Goal: Transaction & Acquisition: Purchase product/service

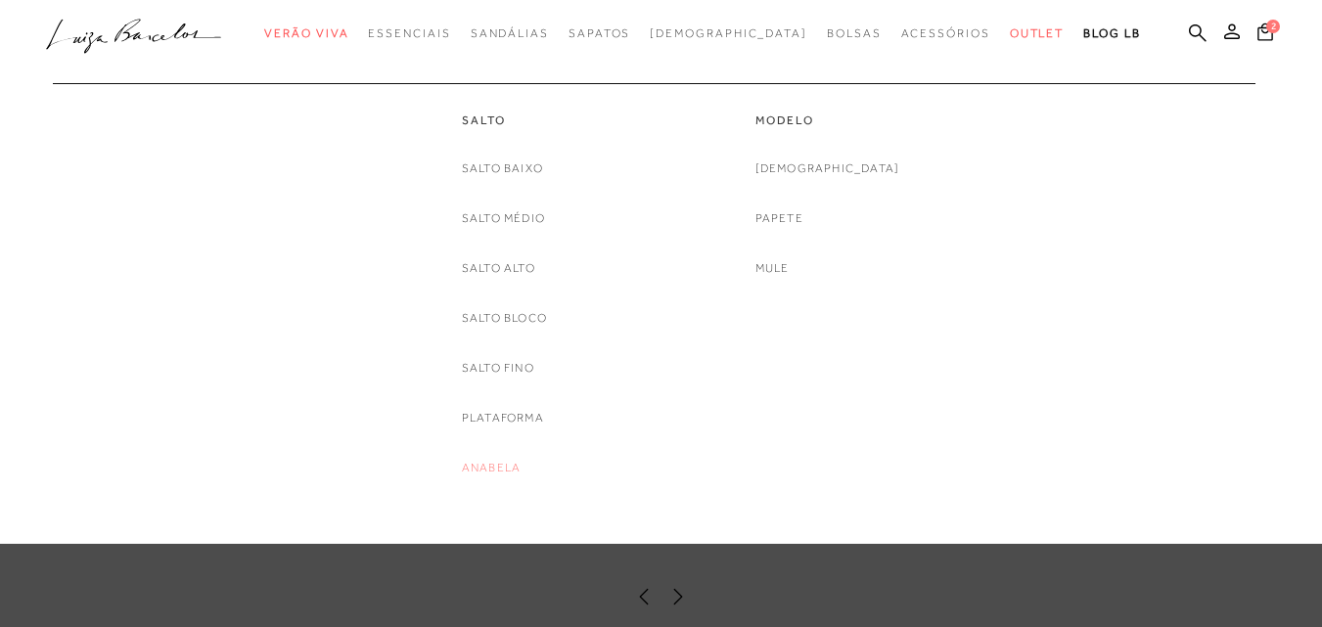
click at [495, 468] on link "Anabela" at bounding box center [491, 468] width 59 height 21
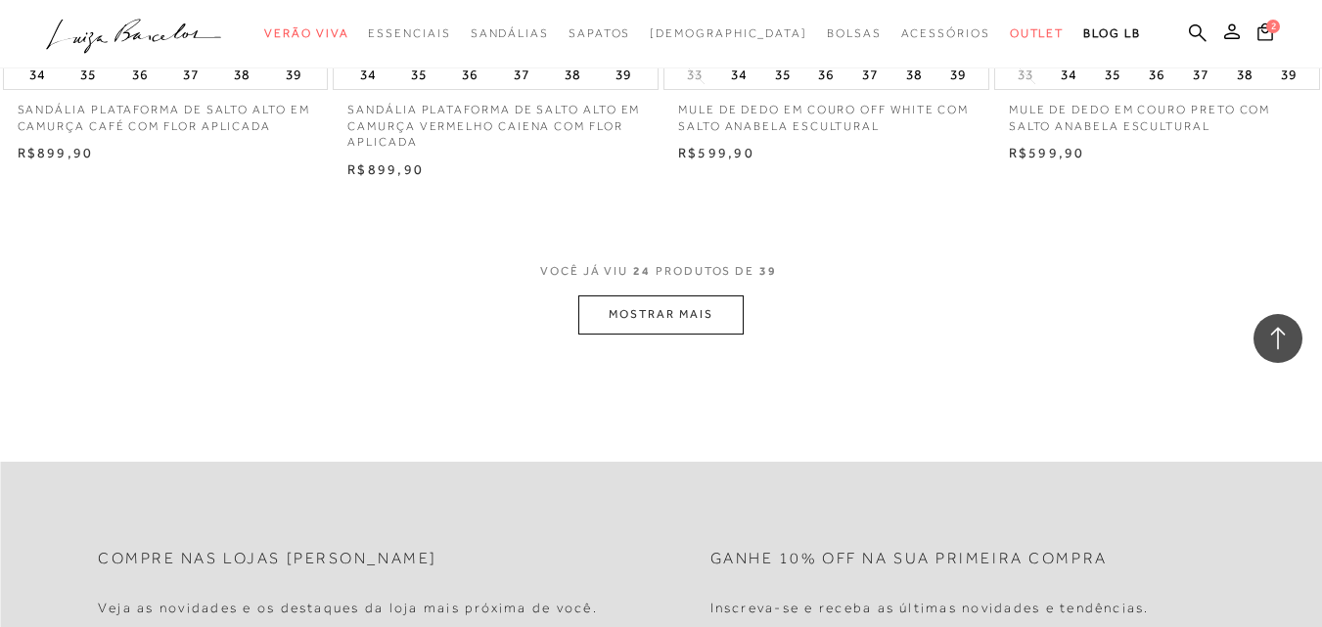
scroll to position [3708, 0]
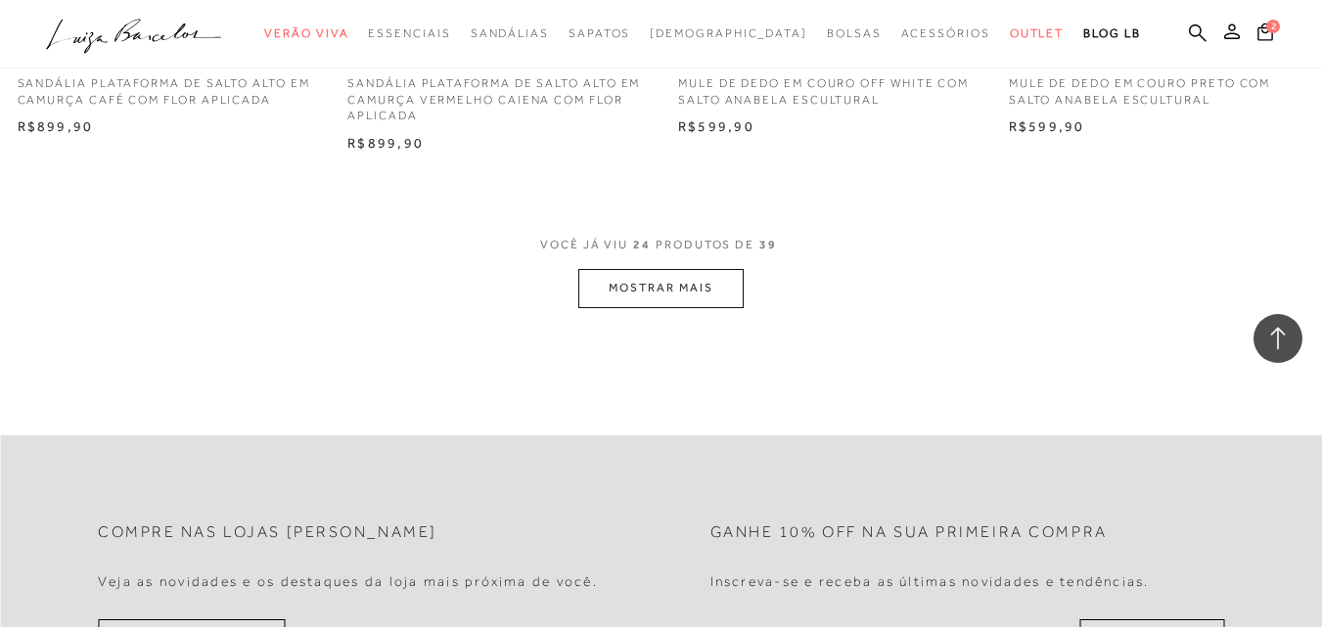
click at [723, 288] on button "MOSTRAR MAIS" at bounding box center [660, 288] width 164 height 38
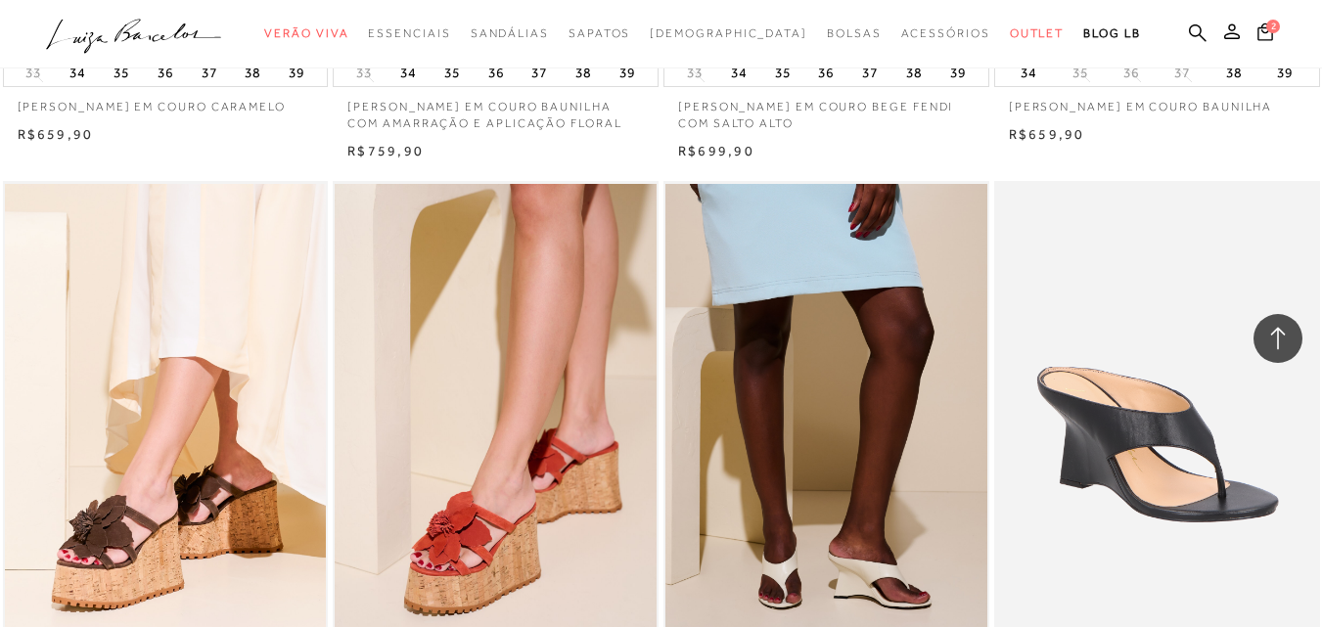
scroll to position [2925, 0]
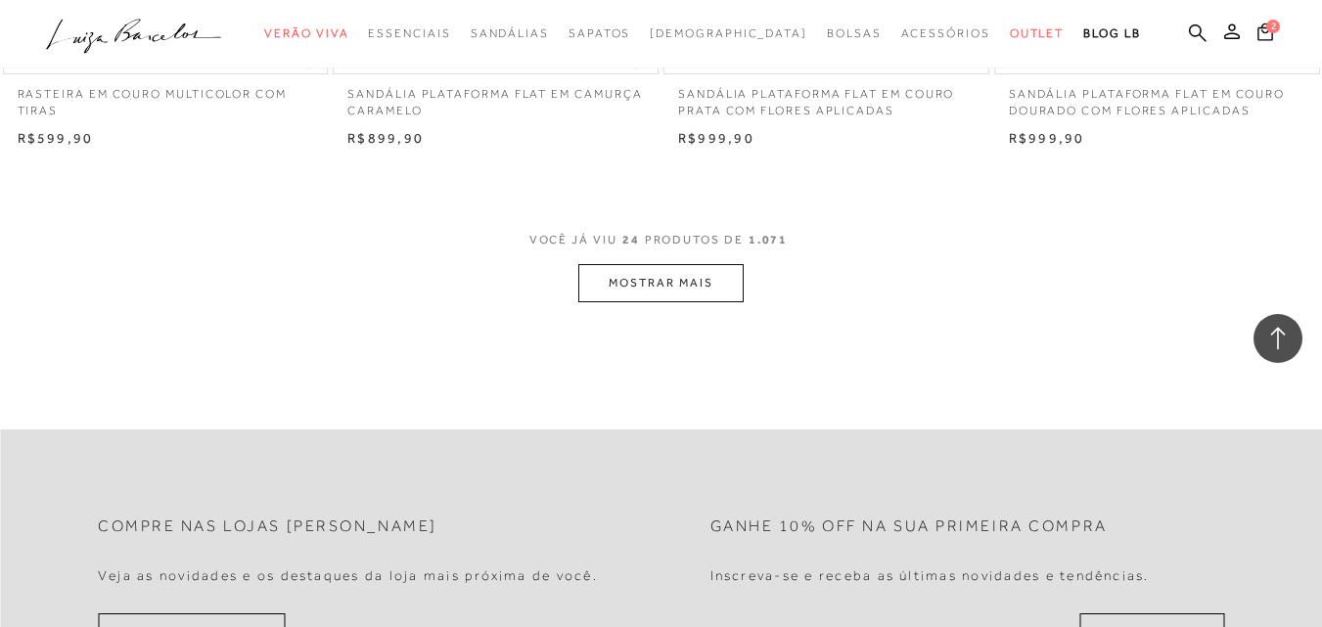
scroll to position [3719, 0]
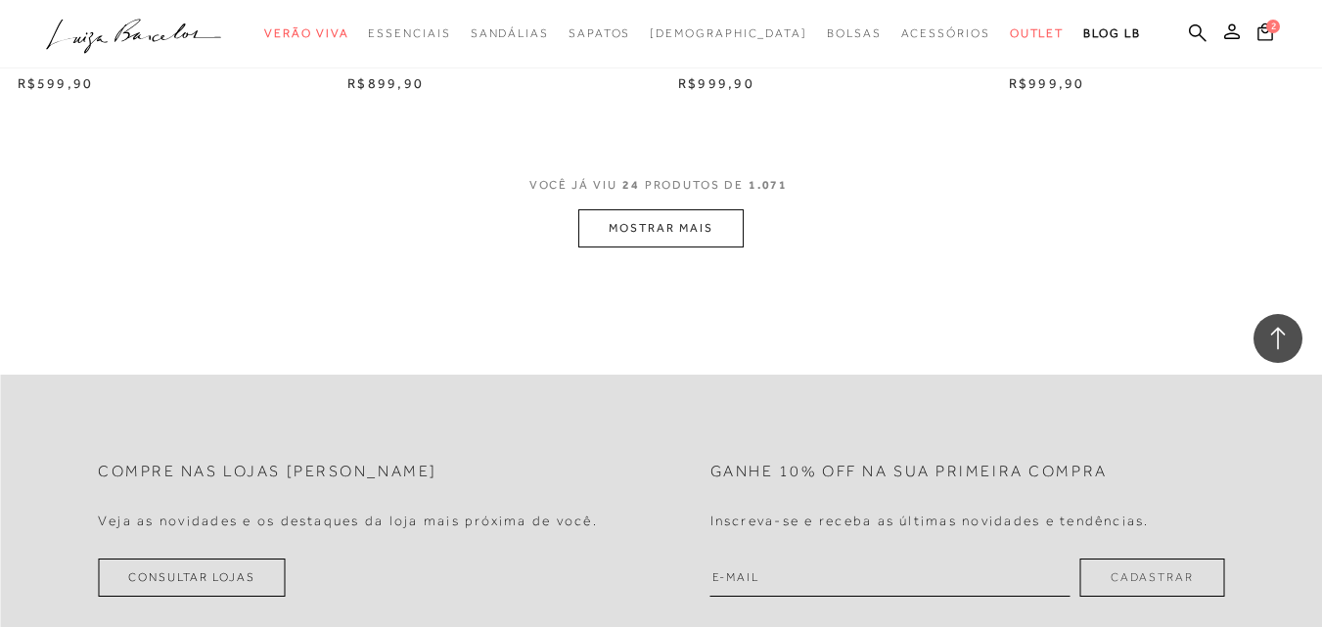
click at [686, 216] on button "MOSTRAR MAIS" at bounding box center [660, 228] width 164 height 38
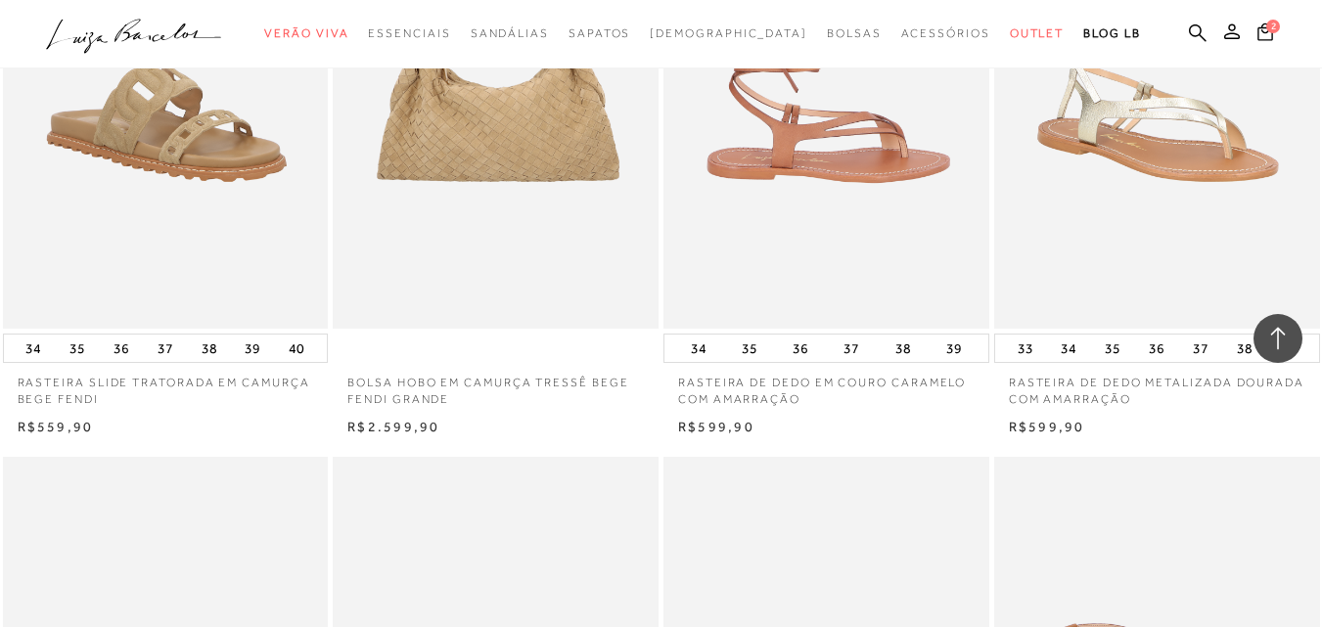
scroll to position [5872, 0]
